Goal: Information Seeking & Learning: Learn about a topic

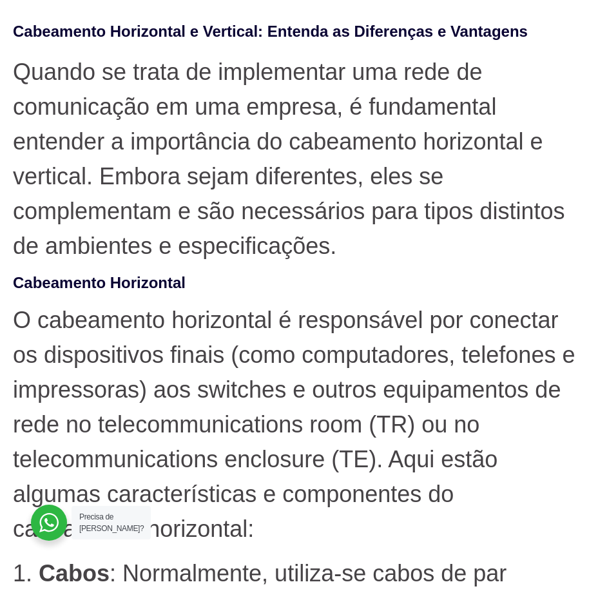
scroll to position [451, 0]
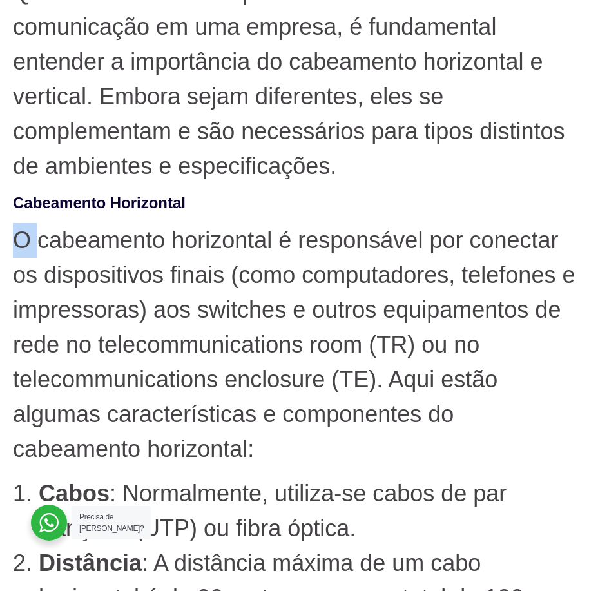
drag, startPoint x: 4, startPoint y: 237, endPoint x: 36, endPoint y: 243, distance: 32.7
click at [161, 229] on p "O cabeamento horizontal é responsável por conectar os dispositivos finais (como…" at bounding box center [294, 345] width 563 height 244
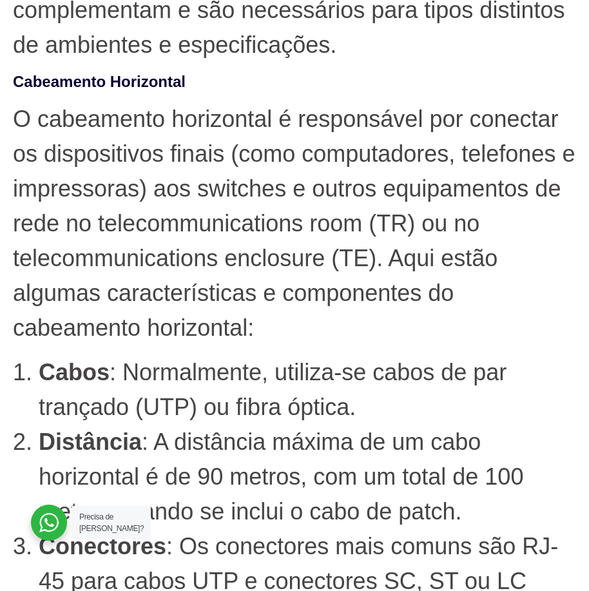
scroll to position [580, 0]
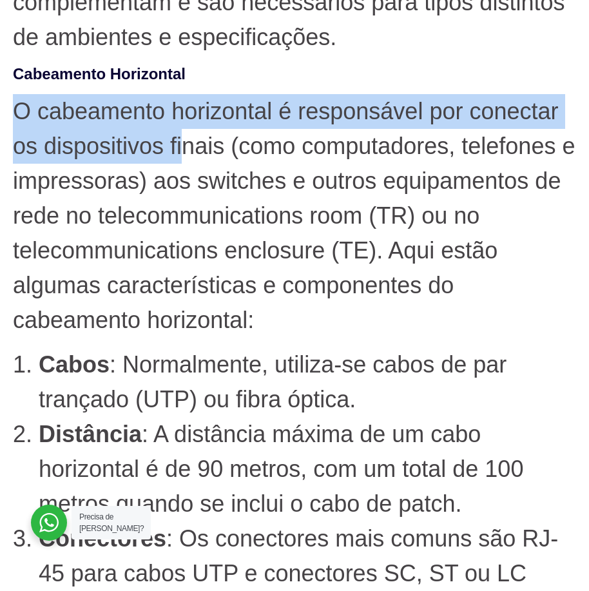
drag, startPoint x: 26, startPoint y: 111, endPoint x: 187, endPoint y: 136, distance: 163.1
click at [184, 137] on p "O cabeamento horizontal é responsável por conectar os dispositivos finais (como…" at bounding box center [294, 216] width 563 height 244
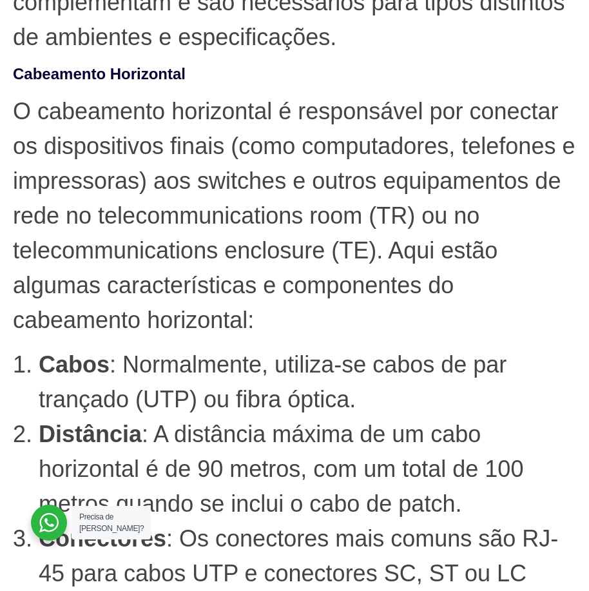
click at [275, 164] on p "O cabeamento horizontal é responsável por conectar os dispositivos finais (como…" at bounding box center [294, 216] width 563 height 244
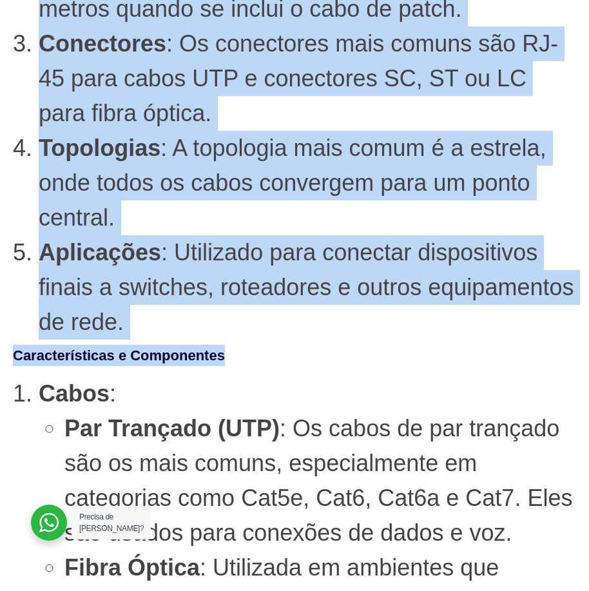
scroll to position [1096, 0]
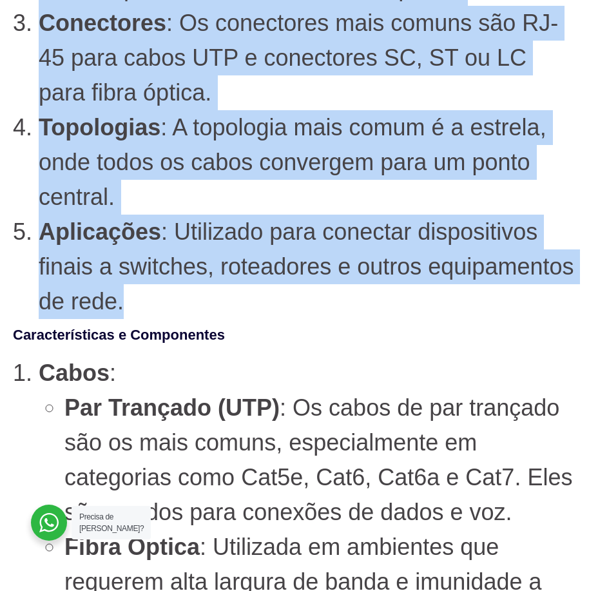
drag, startPoint x: 12, startPoint y: 98, endPoint x: 249, endPoint y: 309, distance: 316.8
copy div "O cabeamento horizontal é responsável por conectar os dispositivos finais (como…"
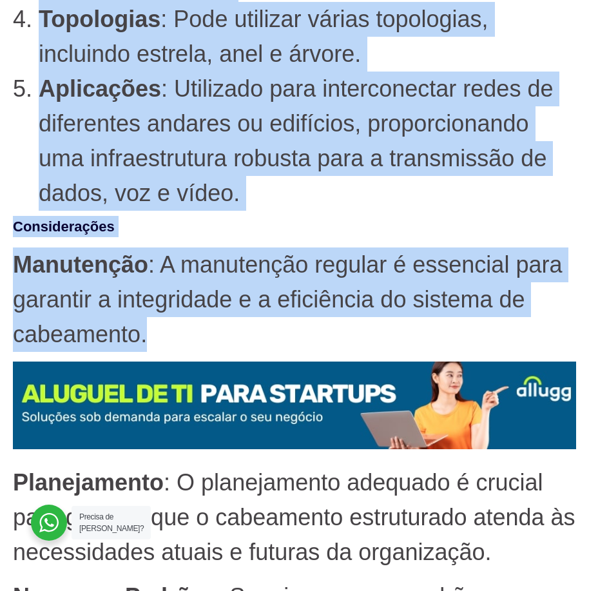
scroll to position [3224, 0]
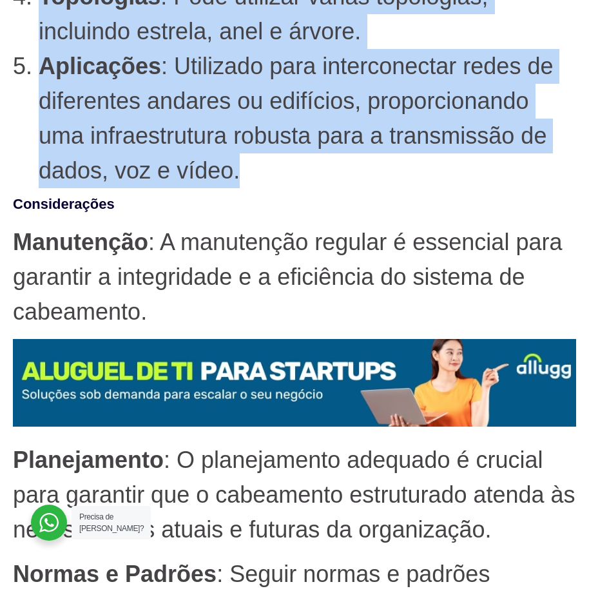
drag, startPoint x: 17, startPoint y: 72, endPoint x: 419, endPoint y: 173, distance: 414.9
click at [419, 173] on div "Quando se trata de implementar uma rede de comunicação em uma empresa, é fundam…" at bounding box center [294, 576] width 563 height 6748
copy div "O cabeamento vertical, ou backbone, é utilizado para interligar os telecommunic…"
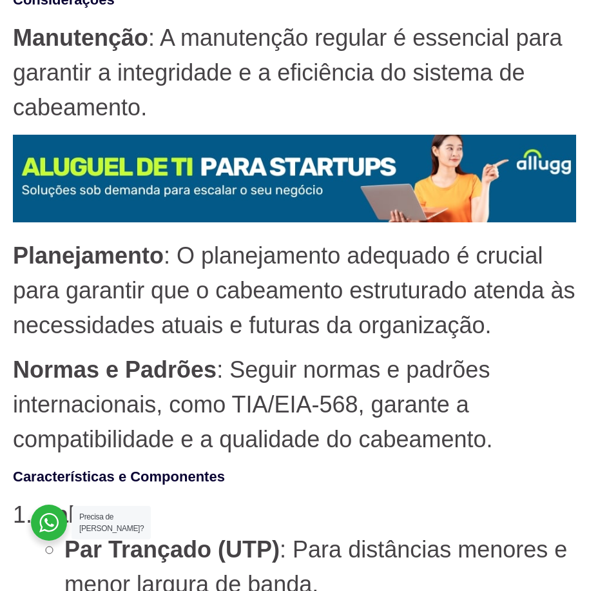
scroll to position [3547, 0]
